Goal: Information Seeking & Learning: Understand process/instructions

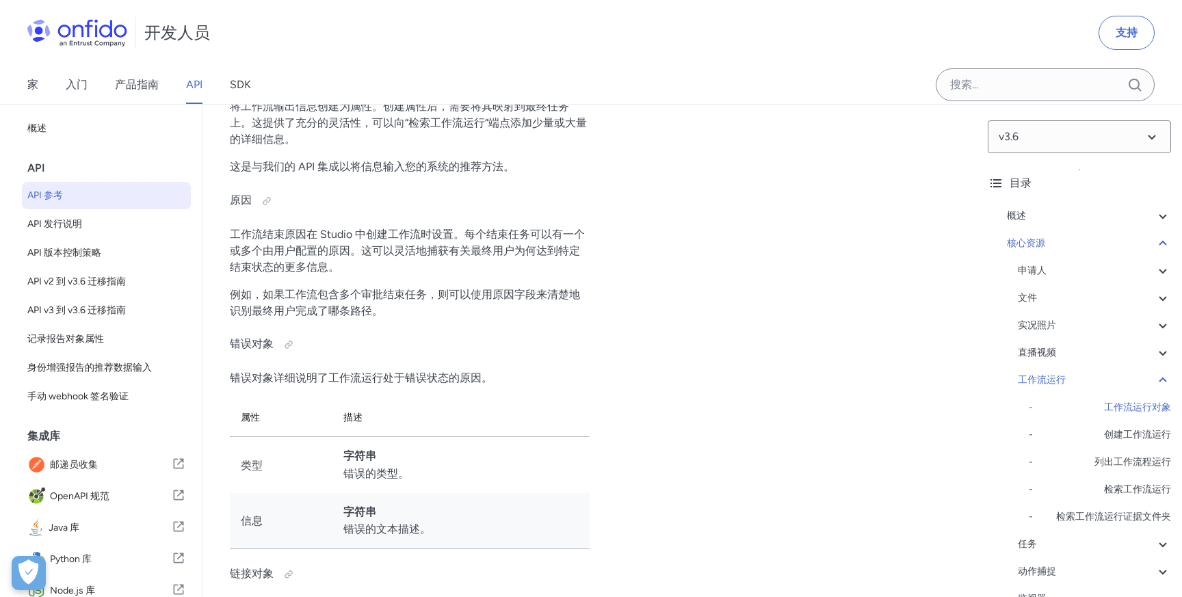
scroll to position [32065, 0]
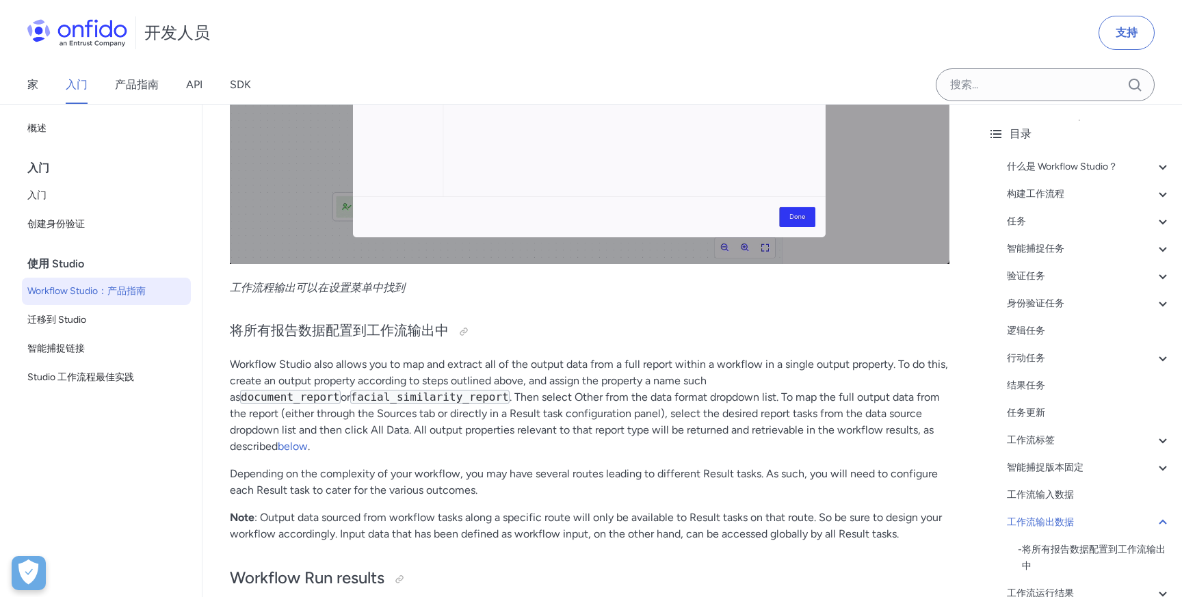
scroll to position [27845, 0]
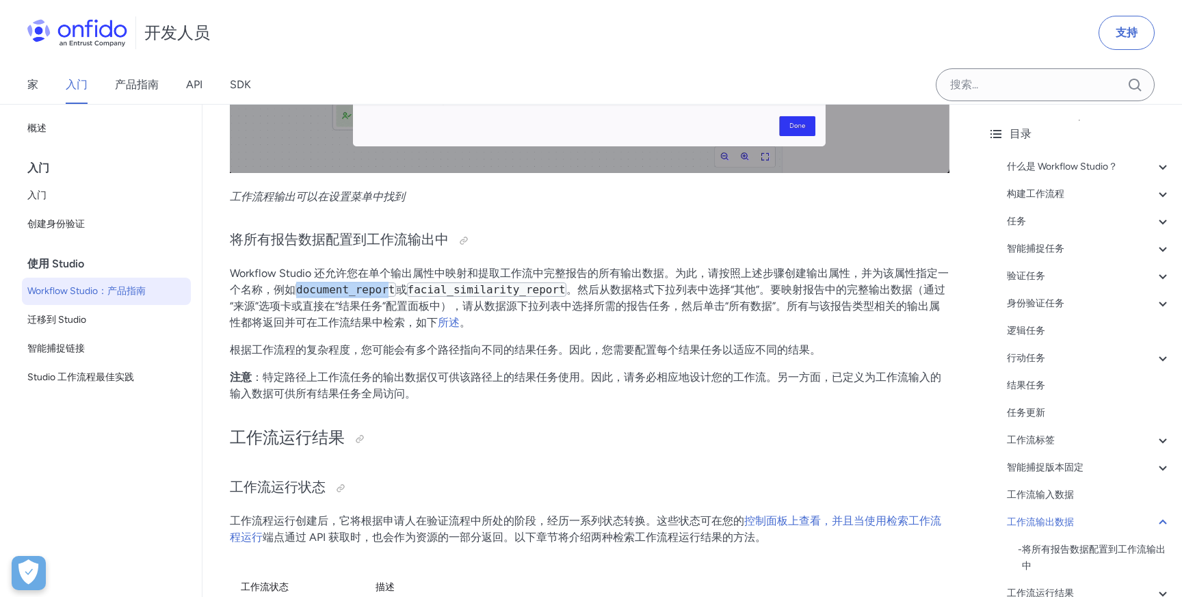
drag, startPoint x: 296, startPoint y: 302, endPoint x: 391, endPoint y: 300, distance: 95.1
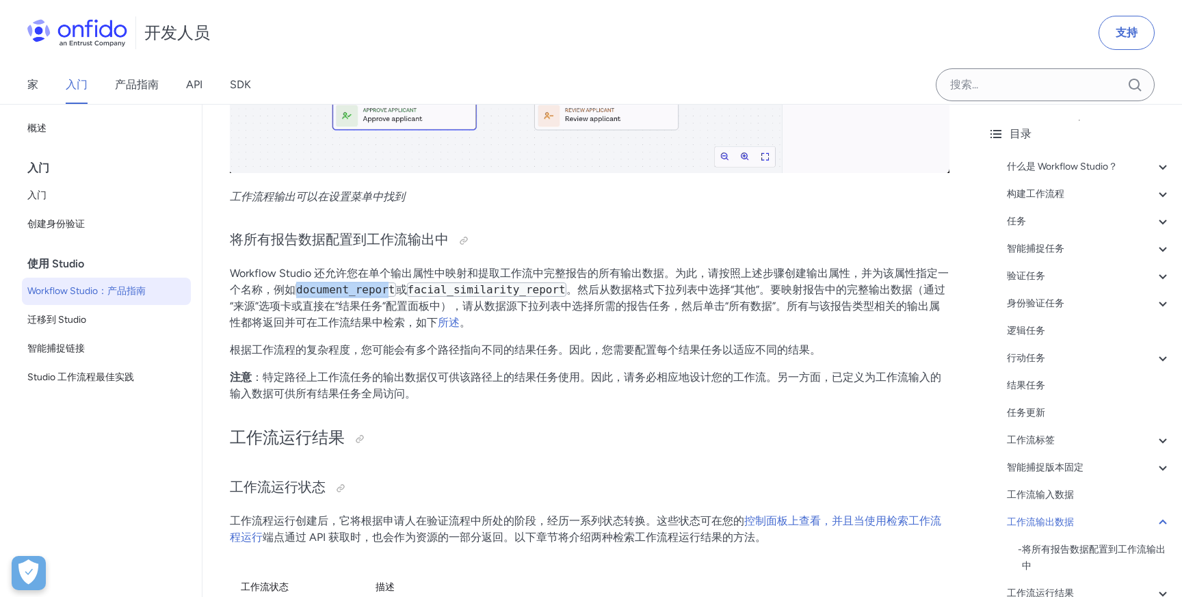
click at [391, 297] on code "document_report" at bounding box center [345, 289] width 101 height 14
click at [415, 297] on code "facial_similarity_report" at bounding box center [486, 289] width 159 height 14
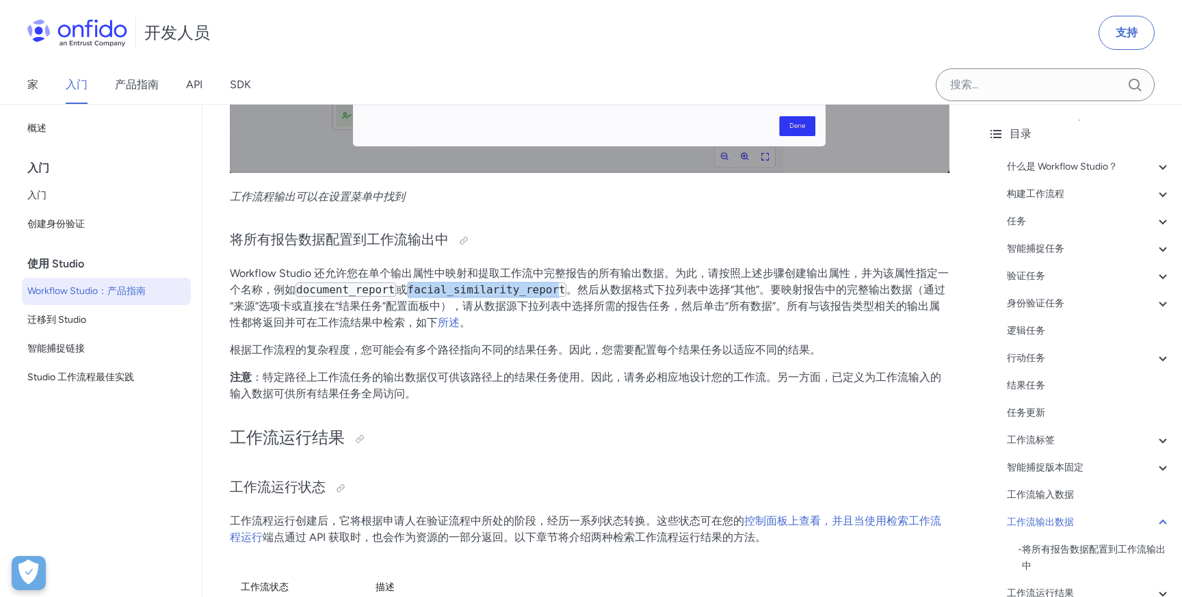
drag, startPoint x: 404, startPoint y: 300, endPoint x: 559, endPoint y: 297, distance: 154.6
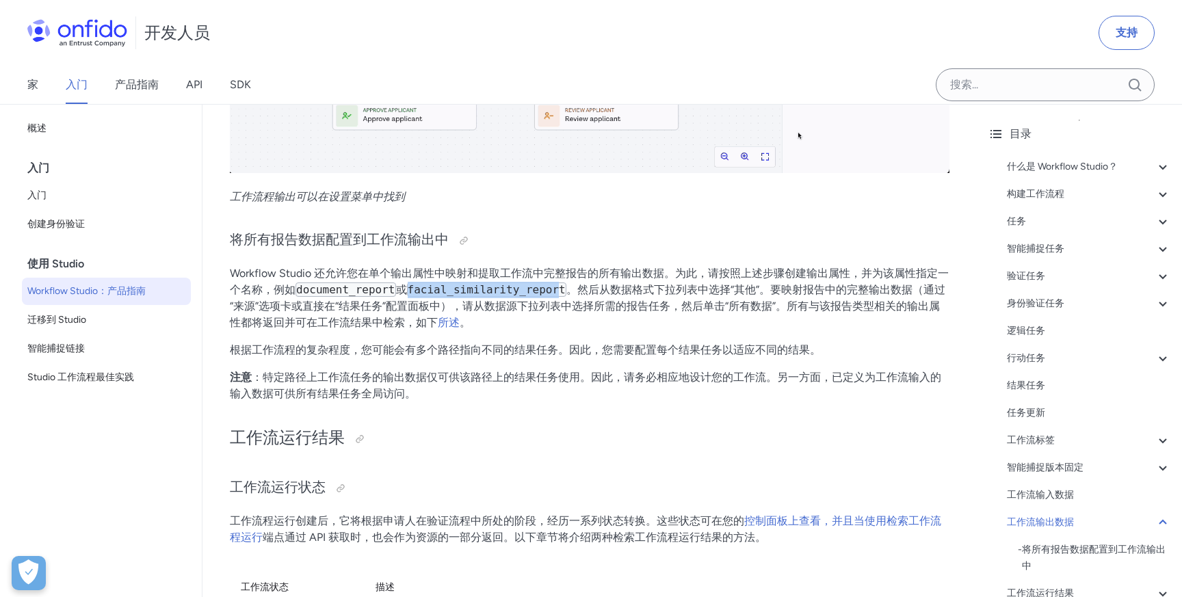
click at [559, 297] on p "Workflow Studio 还允许您在单个输出属性中映射和提取工作流中完整报告的所有输出数据。为此，请按照上述步骤创建输出属性，并为该属性指定一个名称，例…" at bounding box center [590, 298] width 720 height 66
click at [336, 283] on font "Workflow Studio 还允许您在单个输出属性中映射和提取工作流中完整报告的所有输出数据。为此，请按照上述步骤创建输出属性，并为该属性指定一个名称，例如" at bounding box center [589, 281] width 719 height 29
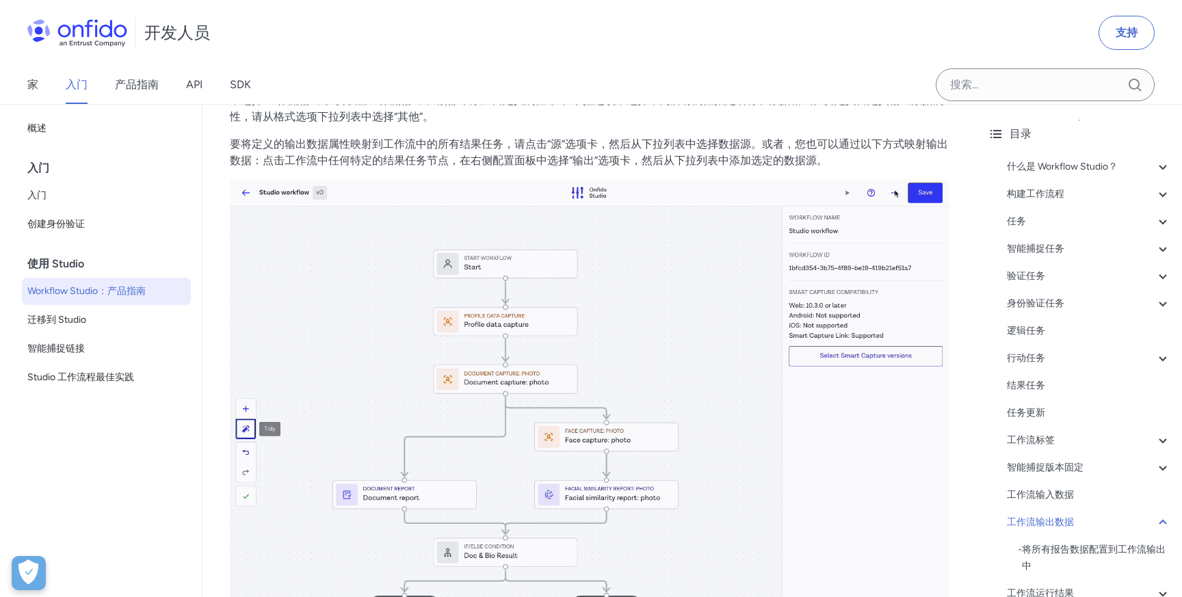
scroll to position [27261, 0]
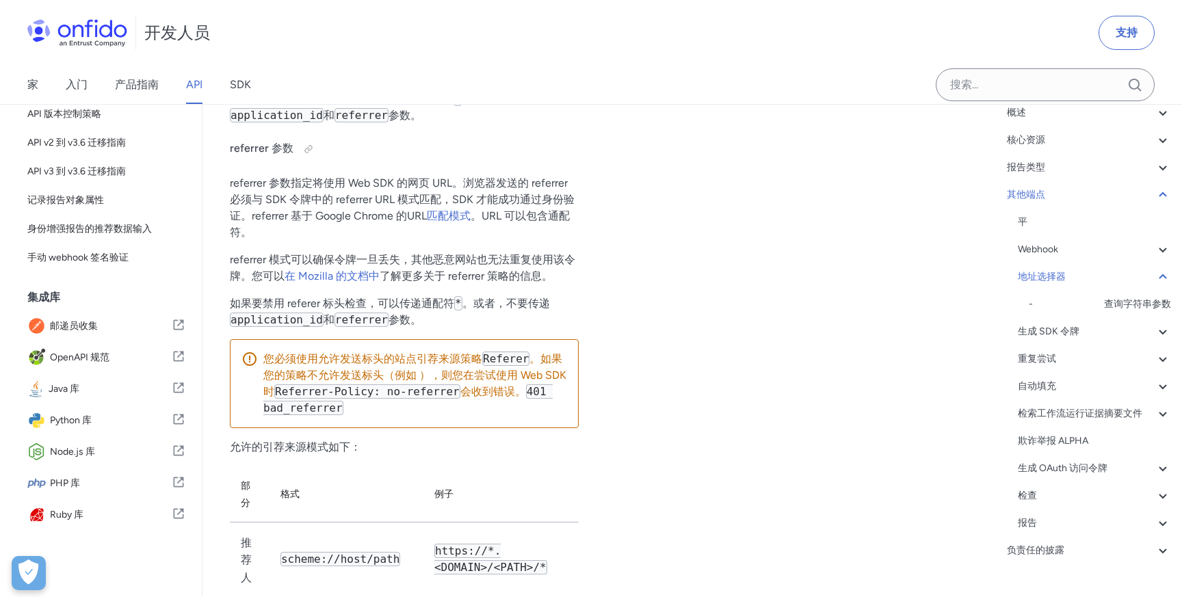
scroll to position [114881, 0]
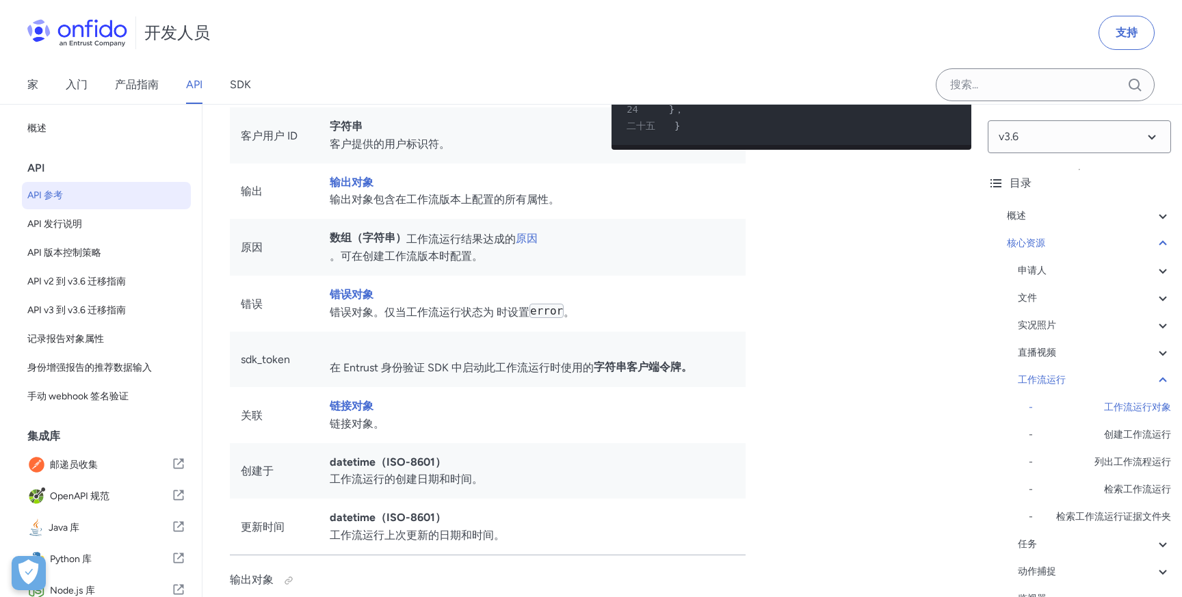
scroll to position [99, 0]
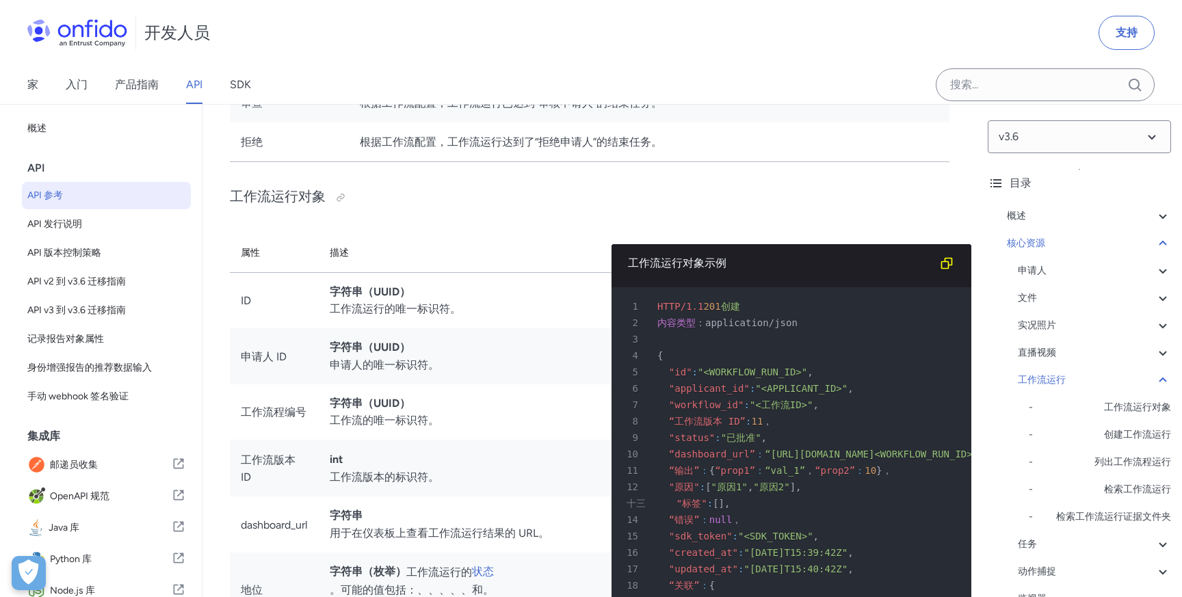
scroll to position [30410, 0]
